Goal: Information Seeking & Learning: Check status

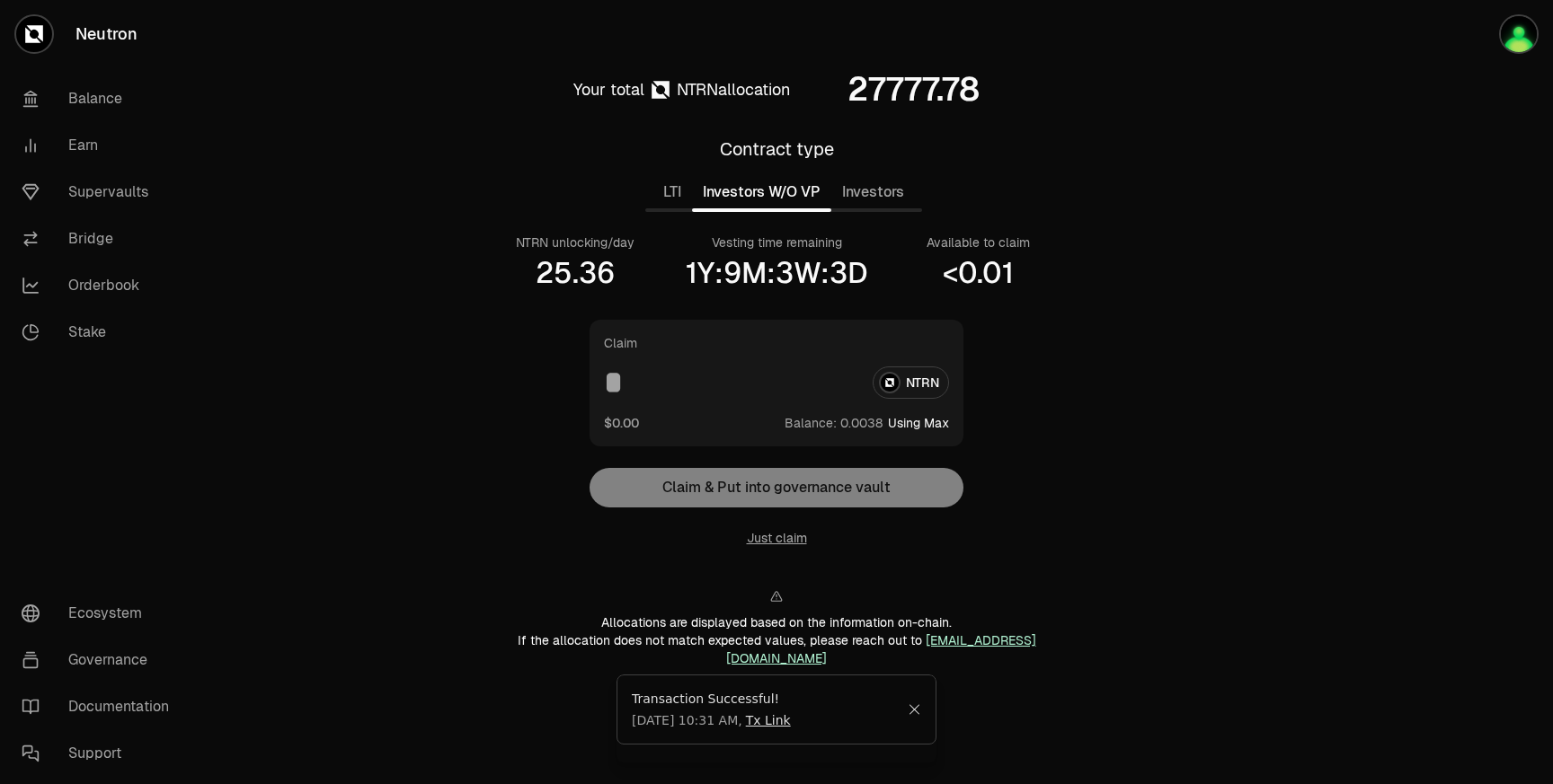
click at [915, 717] on icon "Close" at bounding box center [914, 710] width 14 height 15
click at [766, 199] on button "Investors W/O VP" at bounding box center [761, 191] width 140 height 36
click at [1242, 321] on main "Your total NTRN allocation 27777.78 Contract type LTI Investors W/O VP Investor…" at bounding box center [877, 391] width 1351 height 782
